Goal: Navigation & Orientation: Find specific page/section

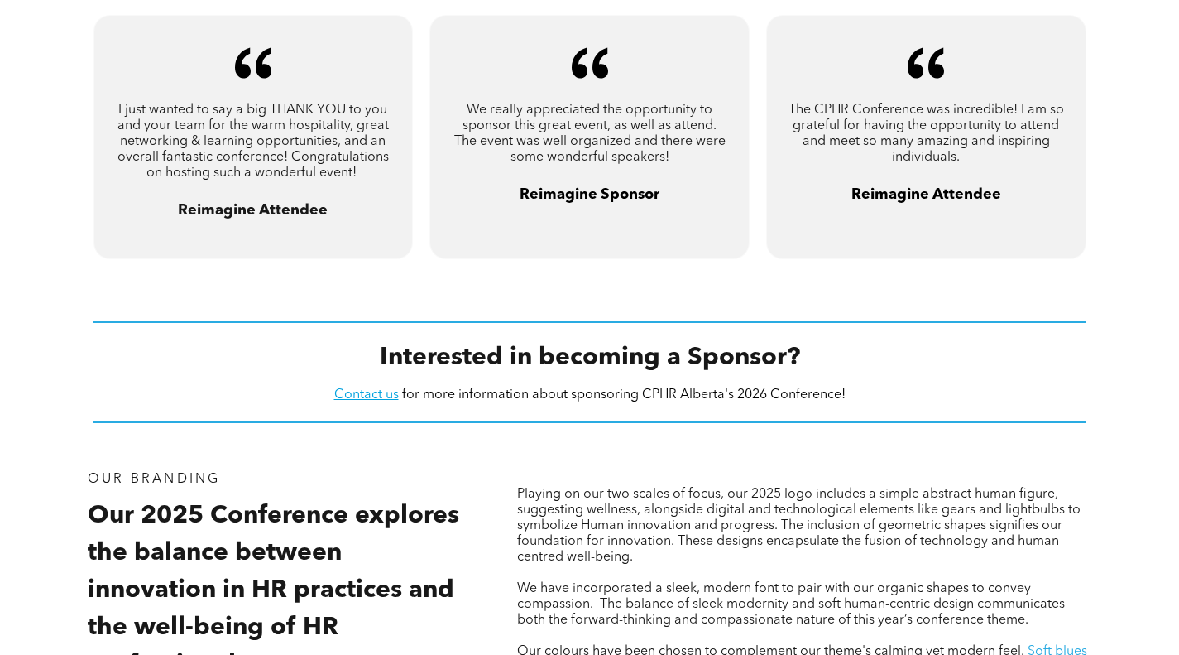
scroll to position [1288, 0]
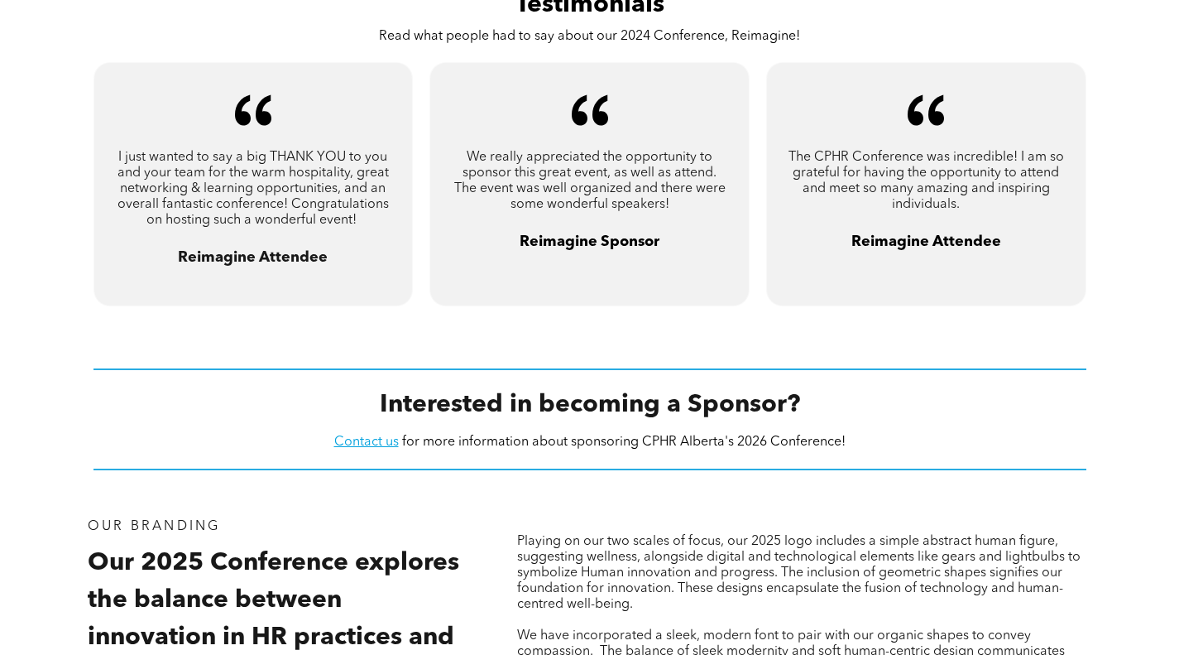
click at [513, 339] on div "A pair of black quotation marks on a white background. I just wanted to say a b…" at bounding box center [589, 204] width 1179 height 286
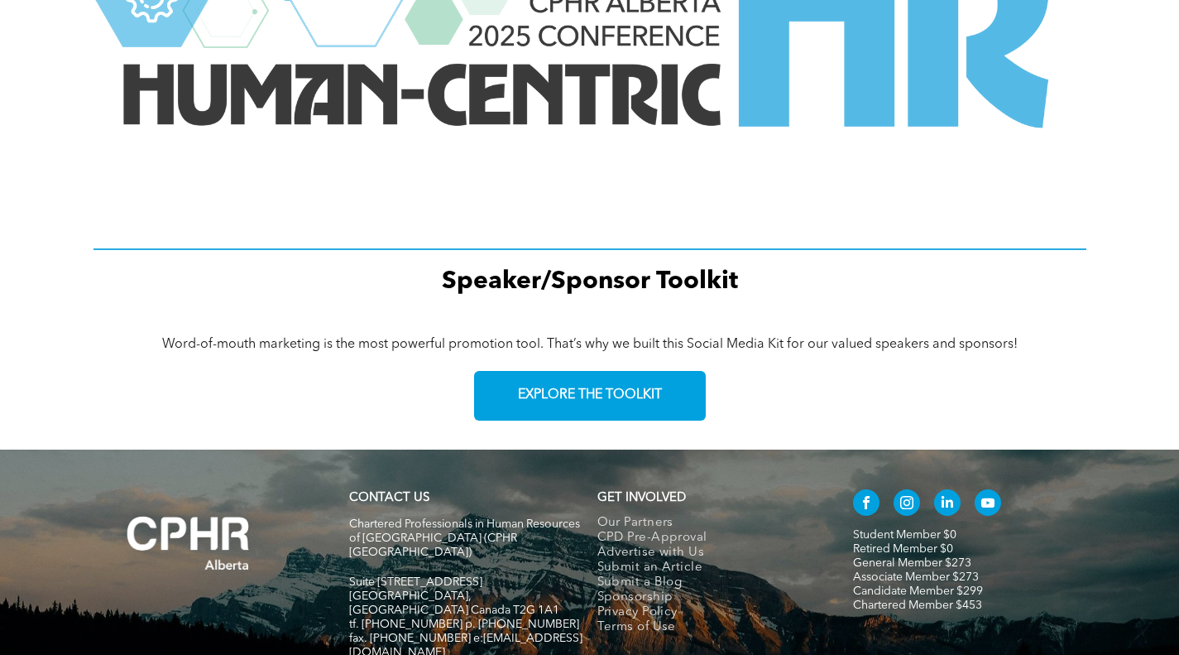
scroll to position [2381, 0]
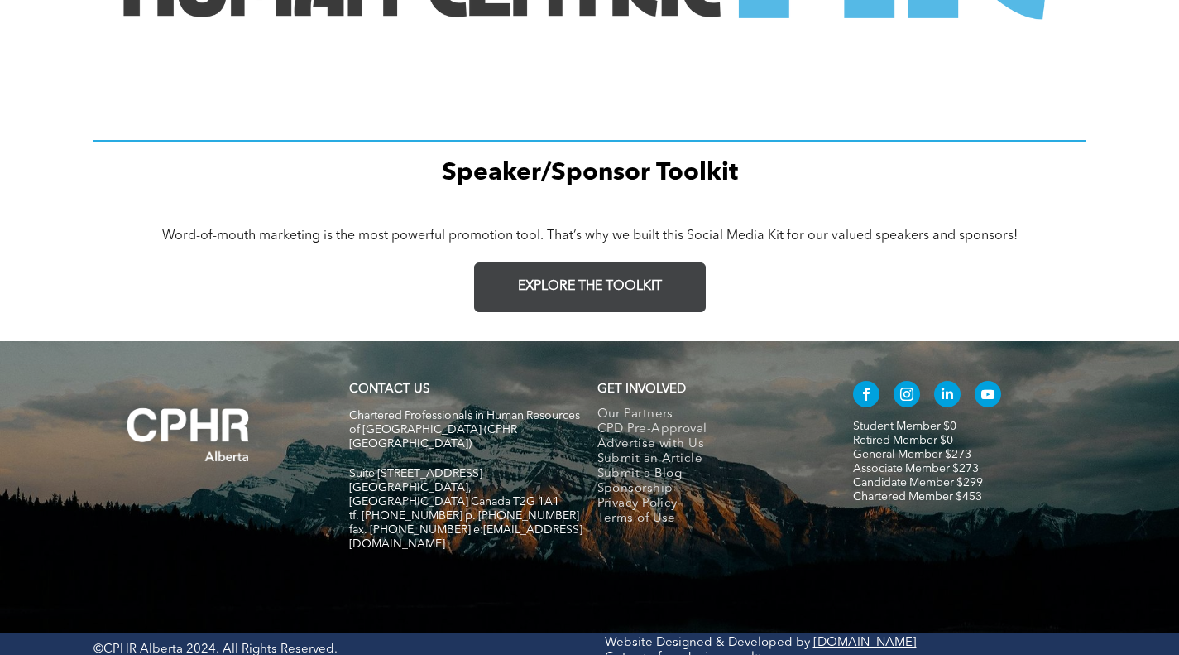
click at [609, 283] on span "EXPLORE THE TOOLKIT" at bounding box center [590, 287] width 144 height 16
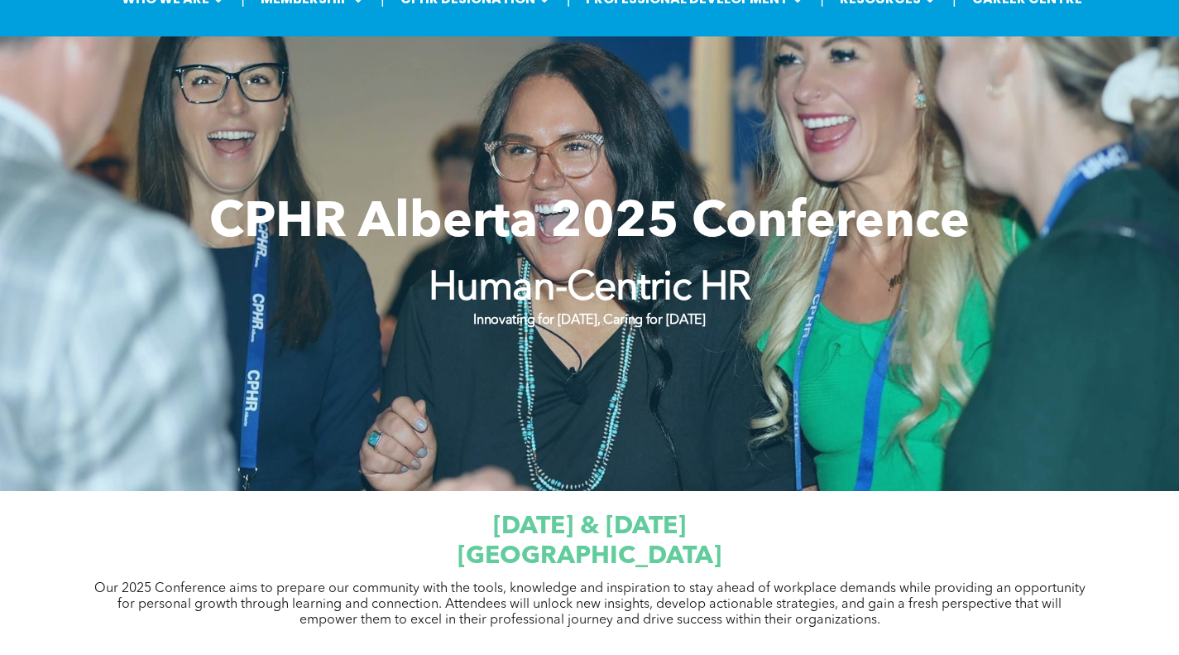
scroll to position [0, 0]
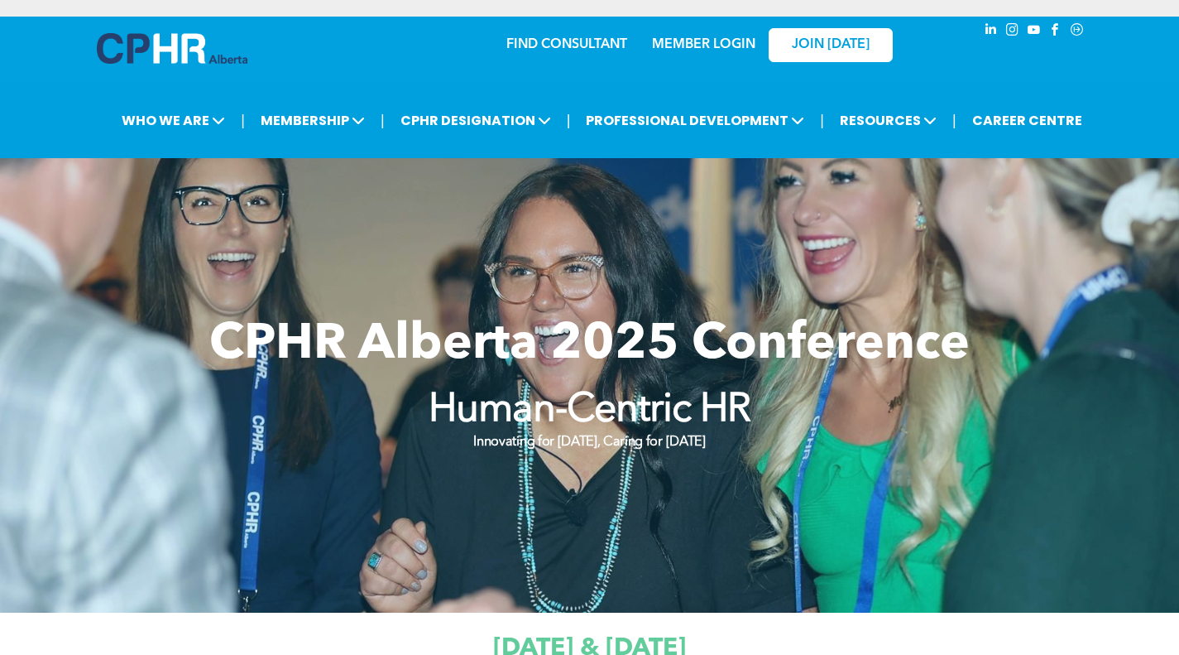
click at [167, 47] on img at bounding box center [172, 48] width 151 height 31
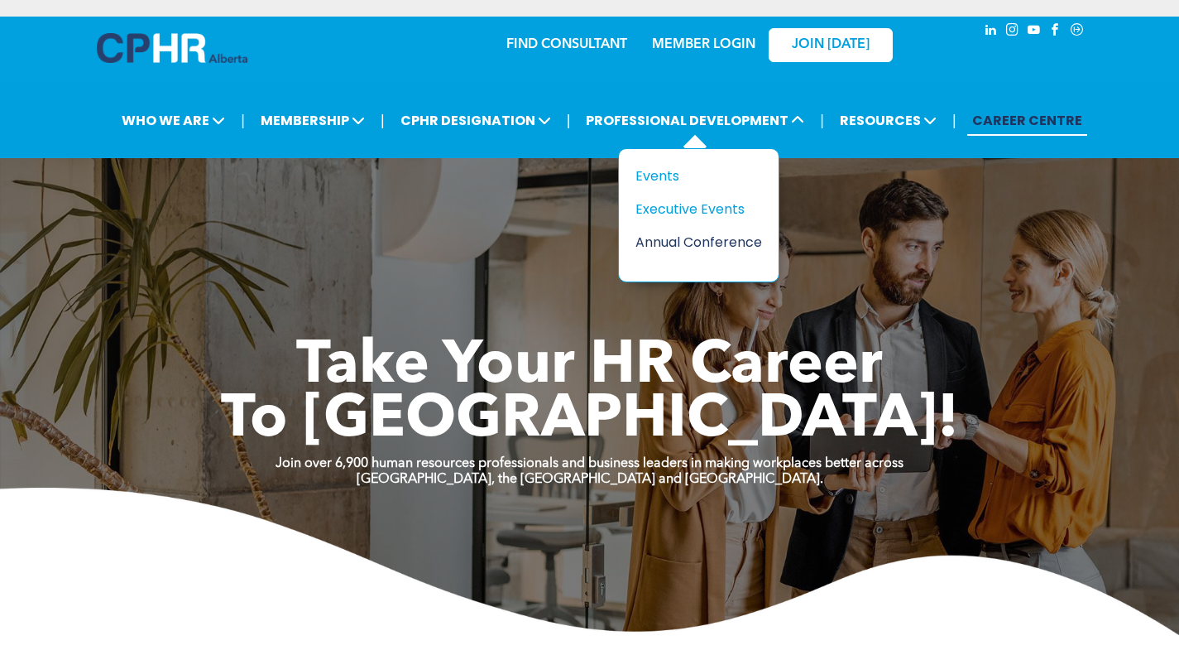
click at [702, 247] on div "Annual Conference" at bounding box center [692, 242] width 114 height 21
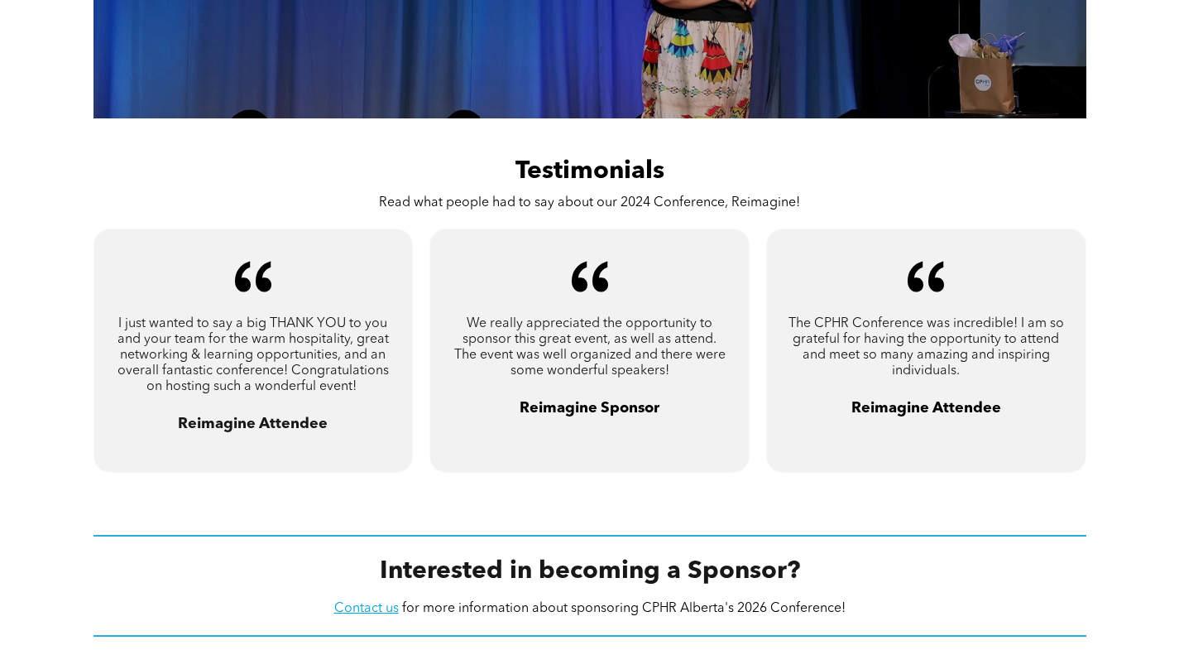
scroll to position [1123, 0]
